Goal: Task Accomplishment & Management: Complete application form

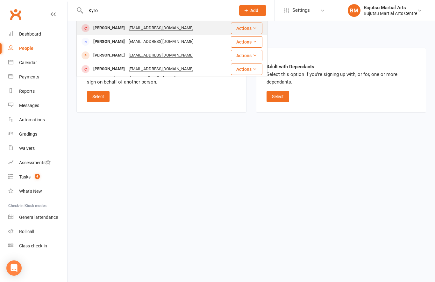
type input "Kyro"
click at [117, 30] on div "[PERSON_NAME]" at bounding box center [108, 28] width 35 height 9
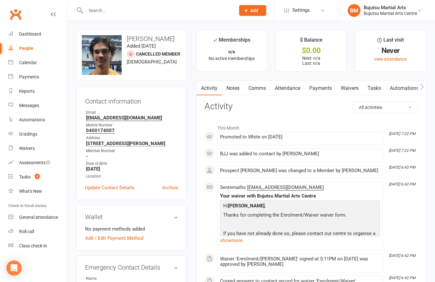
click at [348, 89] on link "Waivers" at bounding box center [349, 88] width 27 height 15
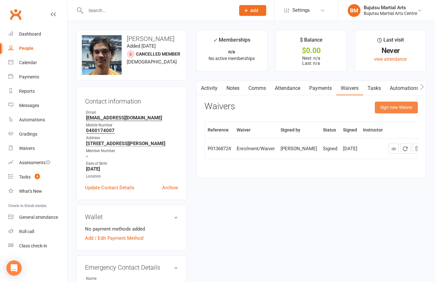
click at [401, 107] on button "Sign new Waiver" at bounding box center [395, 107] width 43 height 11
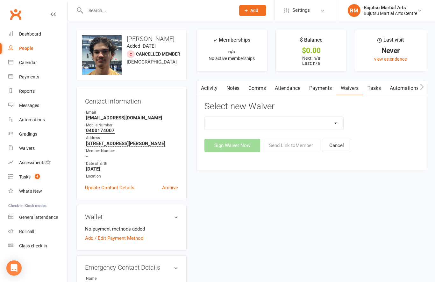
click at [338, 122] on select "Bujutsu Child Care Kids Karate Program Cash Upfront Membership Application Chan…" at bounding box center [274, 123] width 138 height 13
select select "272"
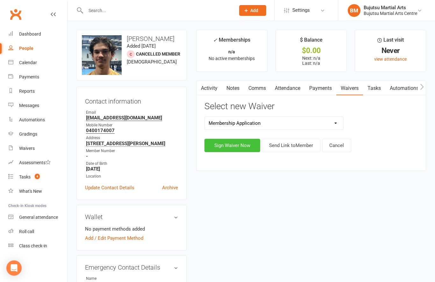
click at [238, 146] on button "Sign Waiver Now" at bounding box center [232, 145] width 56 height 13
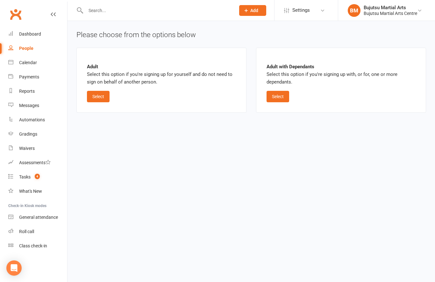
click at [96, 93] on button "Select" at bounding box center [98, 96] width 23 height 11
select select "bank_account"
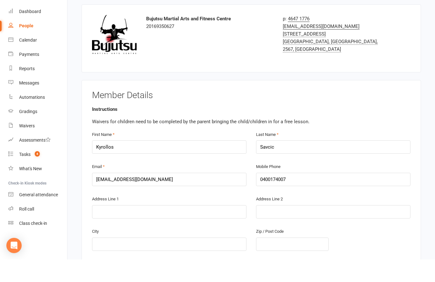
scroll to position [43, 0]
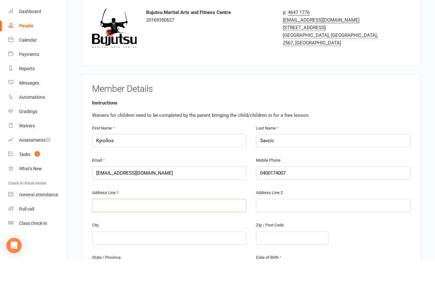
click at [149, 222] on input "text" at bounding box center [169, 228] width 154 height 13
click at [174, 222] on input "41 O’Dea" at bounding box center [169, 228] width 154 height 13
type input "[STREET_ADDRESS]"
click at [185, 254] on input "text" at bounding box center [169, 260] width 154 height 13
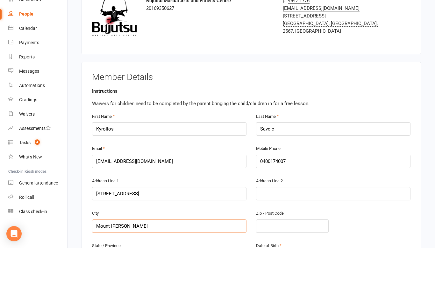
scroll to position [44, 0]
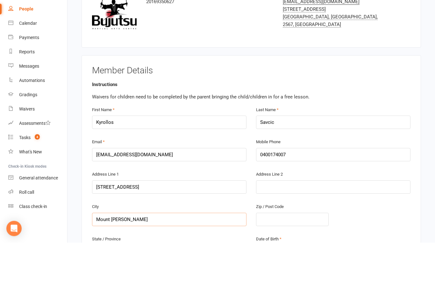
type input "Mount [PERSON_NAME]"
click at [282, 253] on input "text" at bounding box center [292, 259] width 73 height 13
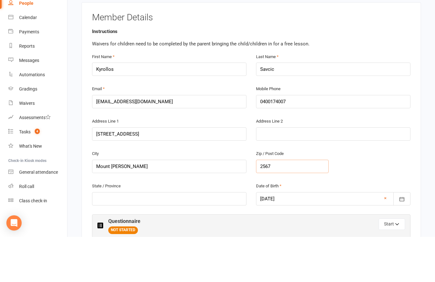
scroll to position [94, 0]
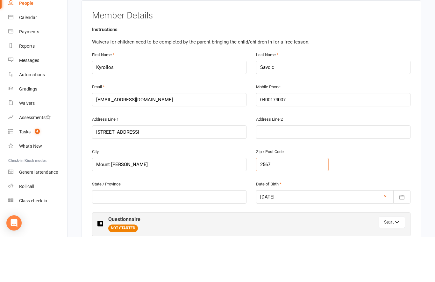
type input "2567"
click at [148, 236] on input "text" at bounding box center [169, 242] width 154 height 13
type input "[GEOGRAPHIC_DATA]"
click at [392, 262] on button "Start" at bounding box center [391, 267] width 26 height 11
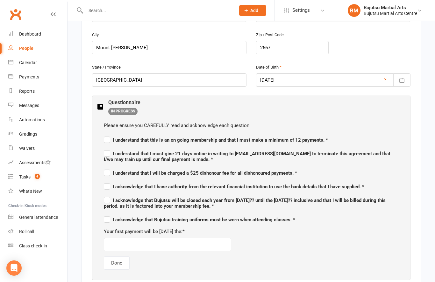
scroll to position [256, 0]
click at [102, 136] on div "Please ensure you CAREFULLY read and acknowledge each question. I understand th…" at bounding box center [250, 195] width 307 height 161
click at [105, 136] on label "I understand that this is an on going membership and that I must make a minimum…" at bounding box center [216, 139] width 224 height 8
click at [105, 134] on input "I understand that this is an on going membership and that I must make a minimum…" at bounding box center [216, 134] width 224 height 0
checkbox input "true"
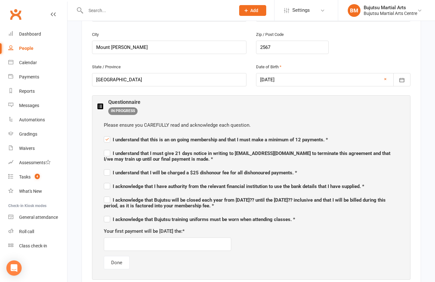
click at [108, 153] on label "I understand that I must give 21 days notice in writing to [EMAIL_ADDRESS][DOMA…" at bounding box center [251, 155] width 295 height 13
click at [108, 148] on input "I understand that I must give 21 days notice in writing to [EMAIL_ADDRESS][DOMA…" at bounding box center [251, 148] width 295 height 0
checkbox input "true"
click at [106, 173] on label "I understand that I will be charged a $25 dishonour fee for all dishonoured pay…" at bounding box center [200, 172] width 193 height 8
click at [106, 167] on input "I understand that I will be charged a $25 dishonour fee for all dishonoured pay…" at bounding box center [200, 167] width 193 height 0
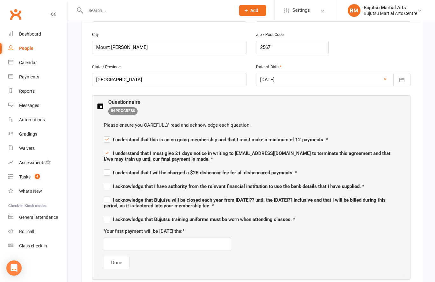
checkbox input "true"
click at [100, 169] on div "Please ensure you CAREFULLY read and acknowledge each question. I understand th…" at bounding box center [250, 195] width 307 height 161
click at [104, 156] on span "I understand that I must give 21 days notice in writing to [EMAIL_ADDRESS][DOMA…" at bounding box center [247, 156] width 286 height 11
click at [104, 148] on input "I understand that I must give 21 days notice in writing to [EMAIL_ADDRESS][DOMA…" at bounding box center [251, 148] width 295 height 0
checkbox input "false"
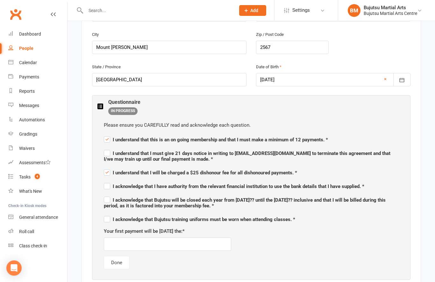
click at [108, 169] on label "I understand that I will be charged a $25 dishonour fee for all dishonoured pay…" at bounding box center [200, 172] width 193 height 8
click at [108, 167] on input "I understand that I will be charged a $25 dishonour fee for all dishonoured pay…" at bounding box center [200, 167] width 193 height 0
checkbox input "false"
click at [154, 152] on span "I understand that I must give 21 days notice in writing to [EMAIL_ADDRESS][DOMA…" at bounding box center [247, 156] width 286 height 11
click at [154, 148] on input "I understand that I must give 21 days notice in writing to [EMAIL_ADDRESS][DOMA…" at bounding box center [251, 148] width 295 height 0
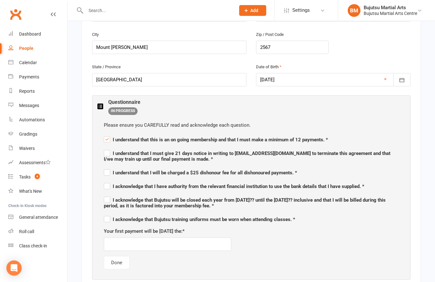
checkbox input "true"
click at [240, 170] on span "I understand that I will be charged a $25 dishonour fee for all dishonoured pay…" at bounding box center [200, 173] width 193 height 6
click at [240, 167] on input "I understand that I will be charged a $25 dishonour fee for all dishonoured pay…" at bounding box center [200, 167] width 193 height 0
checkbox input "true"
click at [197, 186] on span "I acknowledge that I have authority from the relevant financial institution to …" at bounding box center [234, 187] width 260 height 6
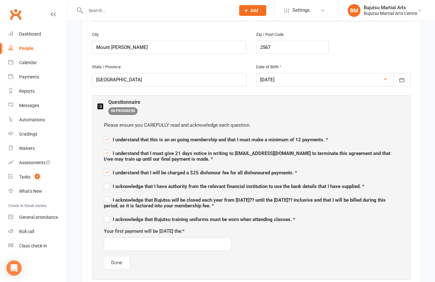
click at [197, 181] on input "I acknowledge that I have authority from the relevant financial institution to …" at bounding box center [234, 181] width 260 height 0
checkbox input "true"
click at [148, 203] on span "I acknowledge that Bujutsu will be closed each year from [DATE]?? until the [DA…" at bounding box center [245, 203] width 282 height 11
click at [148, 195] on input "I acknowledge that Bujutsu will be closed each year from [DATE]?? until the [DA…" at bounding box center [251, 195] width 295 height 0
checkbox input "true"
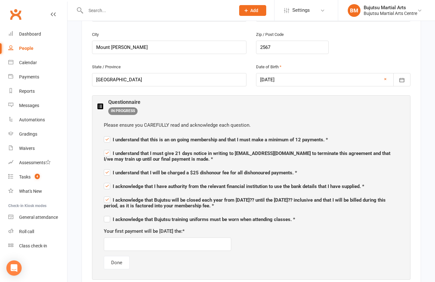
click at [146, 217] on span "I acknowledge that Bujutsu training uniforms must be worn when attending classe…" at bounding box center [199, 220] width 191 height 6
click at [146, 214] on input "I acknowledge that Bujutsu training uniforms must be worn when attending classe…" at bounding box center [199, 214] width 191 height 0
checkbox input "true"
click at [164, 238] on input "text" at bounding box center [167, 244] width 127 height 13
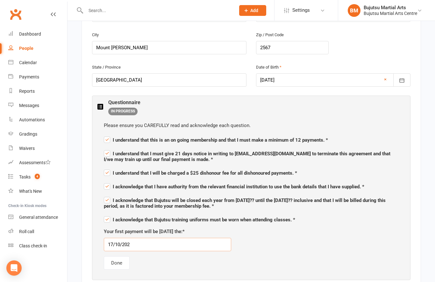
type input "[DATE]"
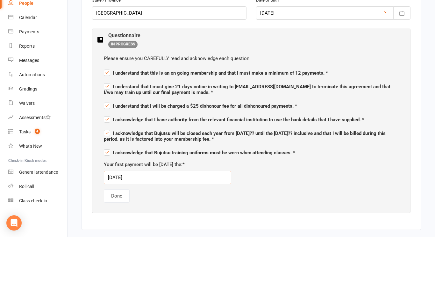
scroll to position [279, 0]
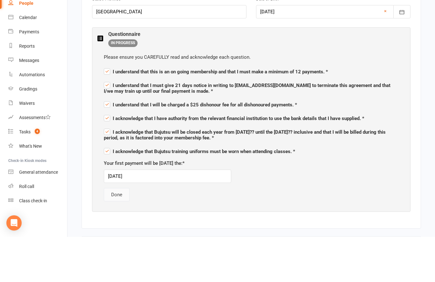
click at [118, 234] on button "Done" at bounding box center [117, 240] width 26 height 13
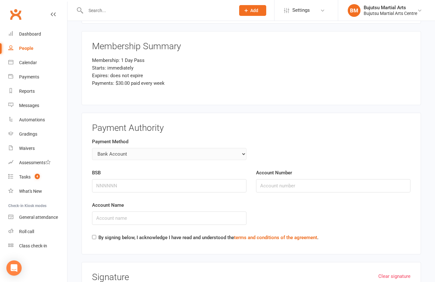
scroll to position [813, 0]
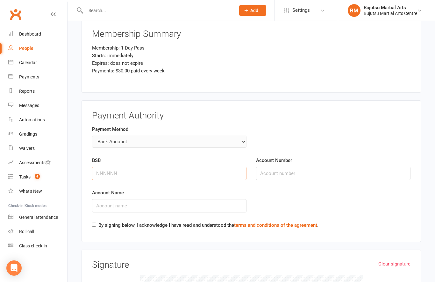
click at [153, 170] on input "BSB" at bounding box center [169, 173] width 154 height 13
click at [95, 224] on input "By signing below, I acknowledge I have read and understood the terms and condit…" at bounding box center [94, 225] width 4 height 4
checkbox input "true"
click at [146, 200] on input "Account Name" at bounding box center [169, 205] width 154 height 13
type input "[PERSON_NAME]"
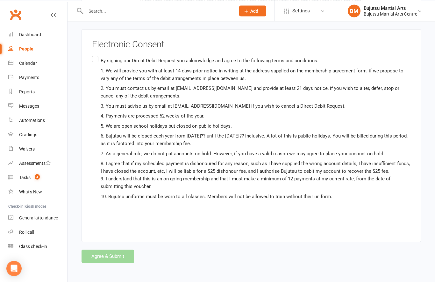
scroll to position [1199, 0]
